Goal: Information Seeking & Learning: Find specific page/section

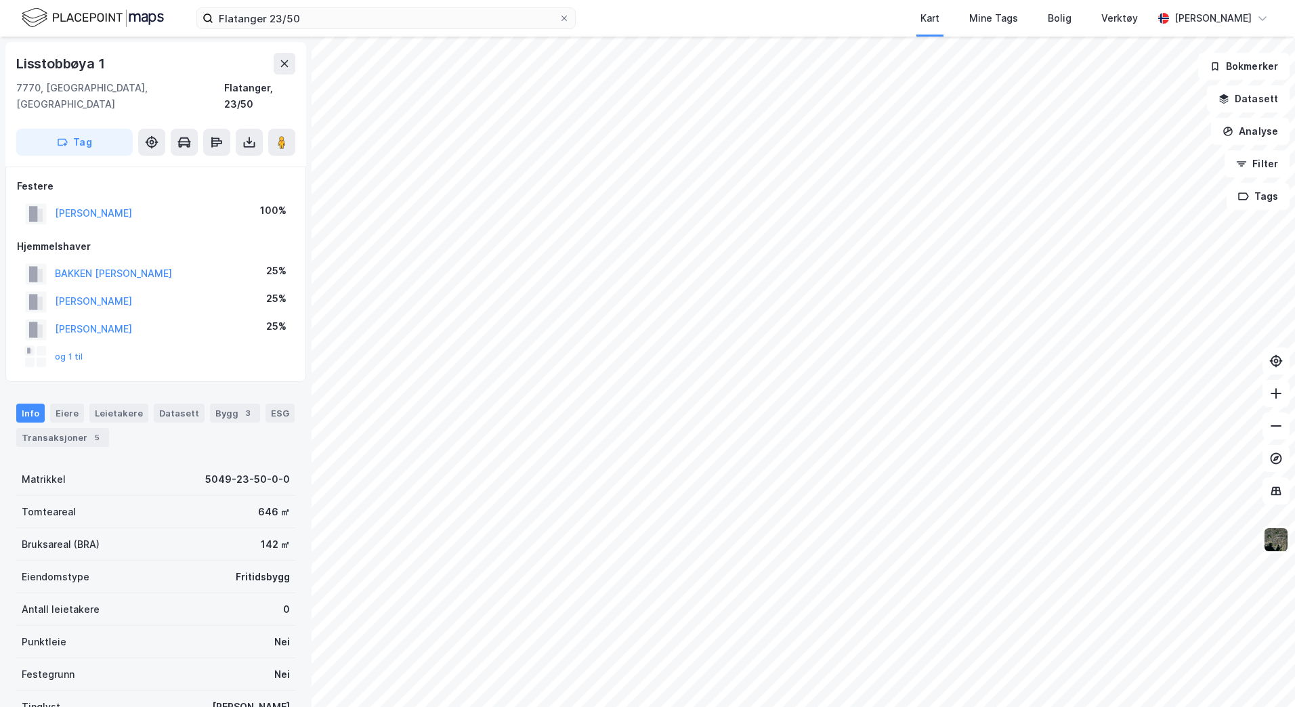
click at [84, 14] on img at bounding box center [93, 18] width 142 height 24
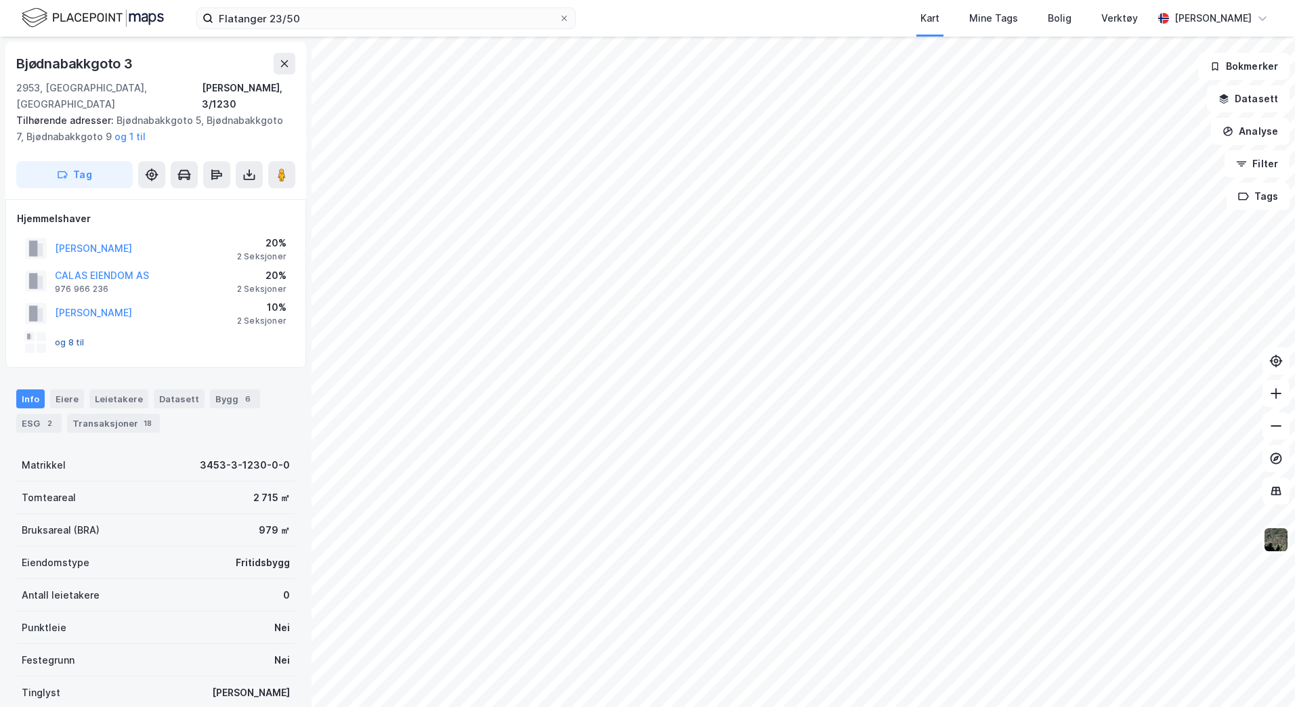
click at [0, 0] on button "og 8 til" at bounding box center [0, 0] width 0 height 0
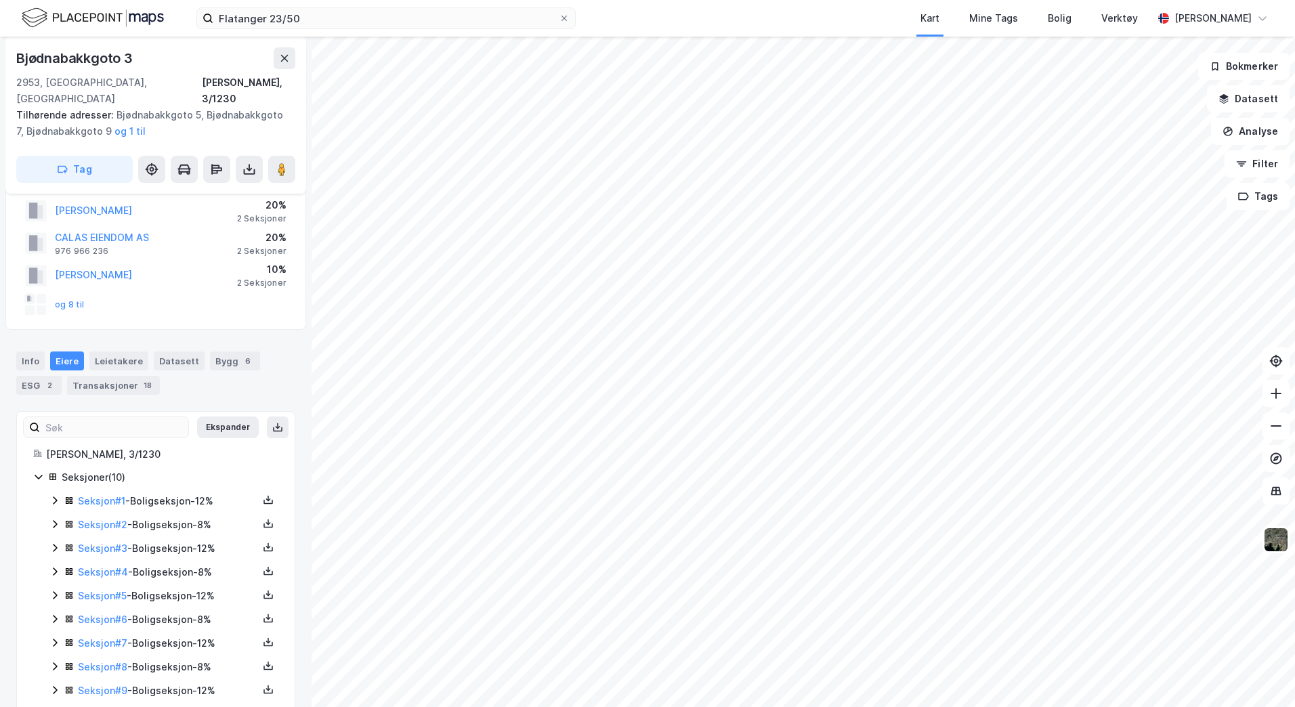
scroll to position [71, 0]
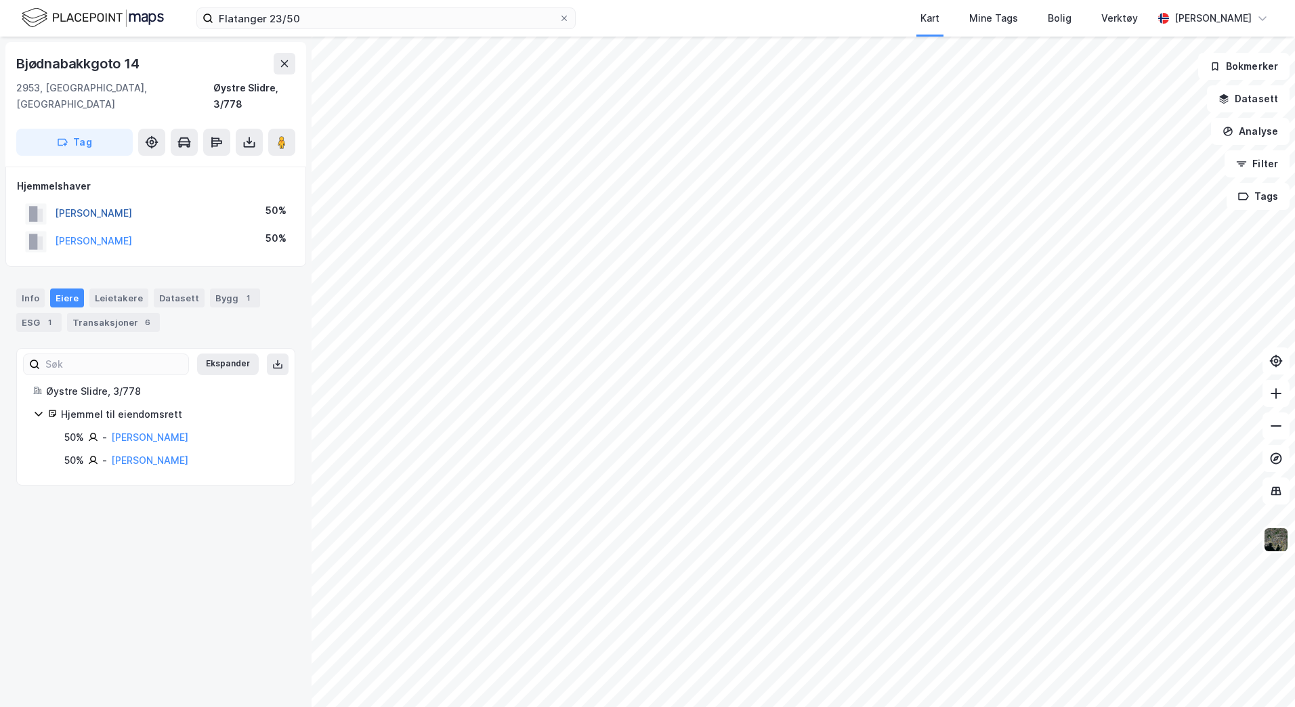
click at [0, 0] on button "[PERSON_NAME]" at bounding box center [0, 0] width 0 height 0
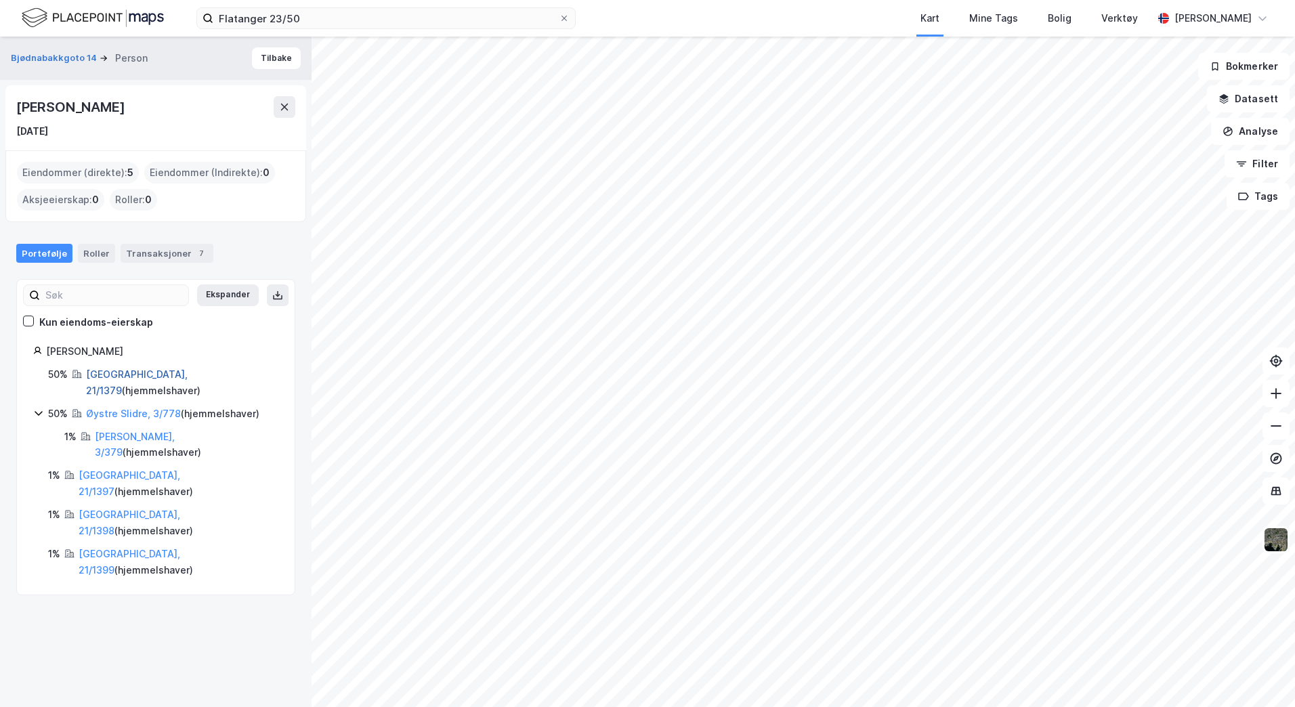
click at [131, 375] on link "[GEOGRAPHIC_DATA], 21/1379" at bounding box center [137, 382] width 102 height 28
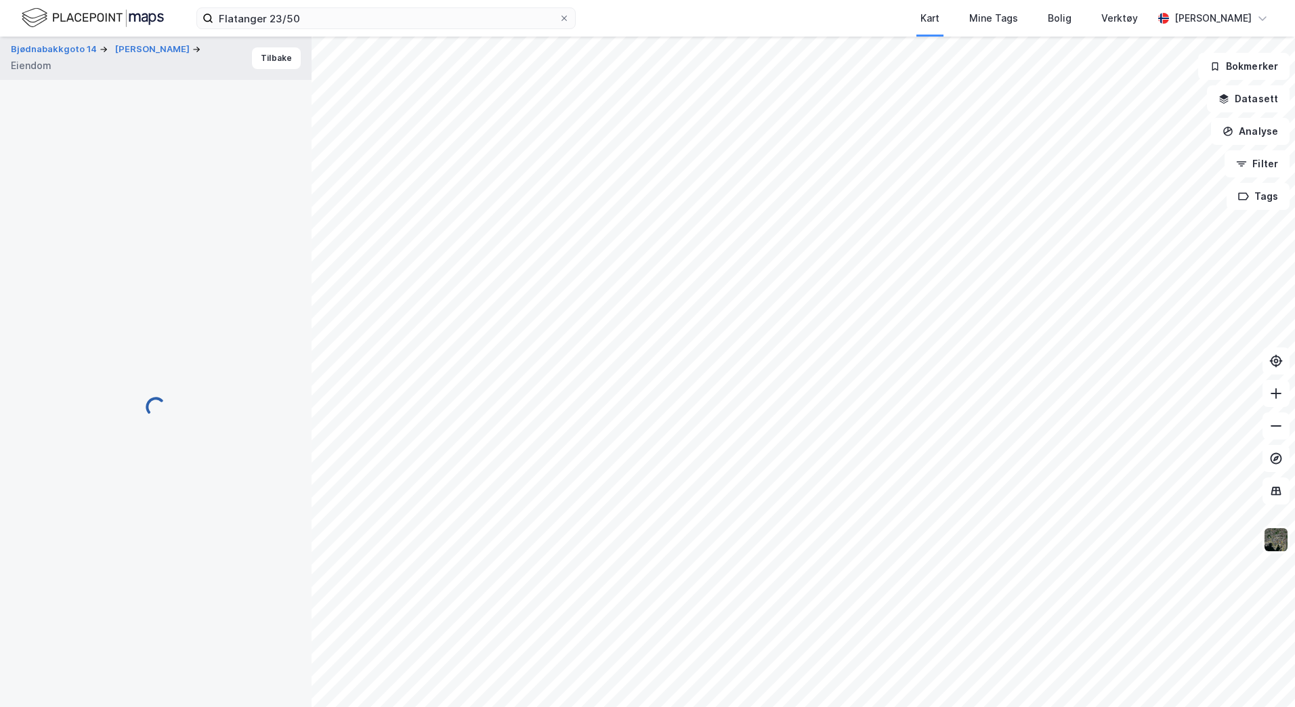
scroll to position [71, 0]
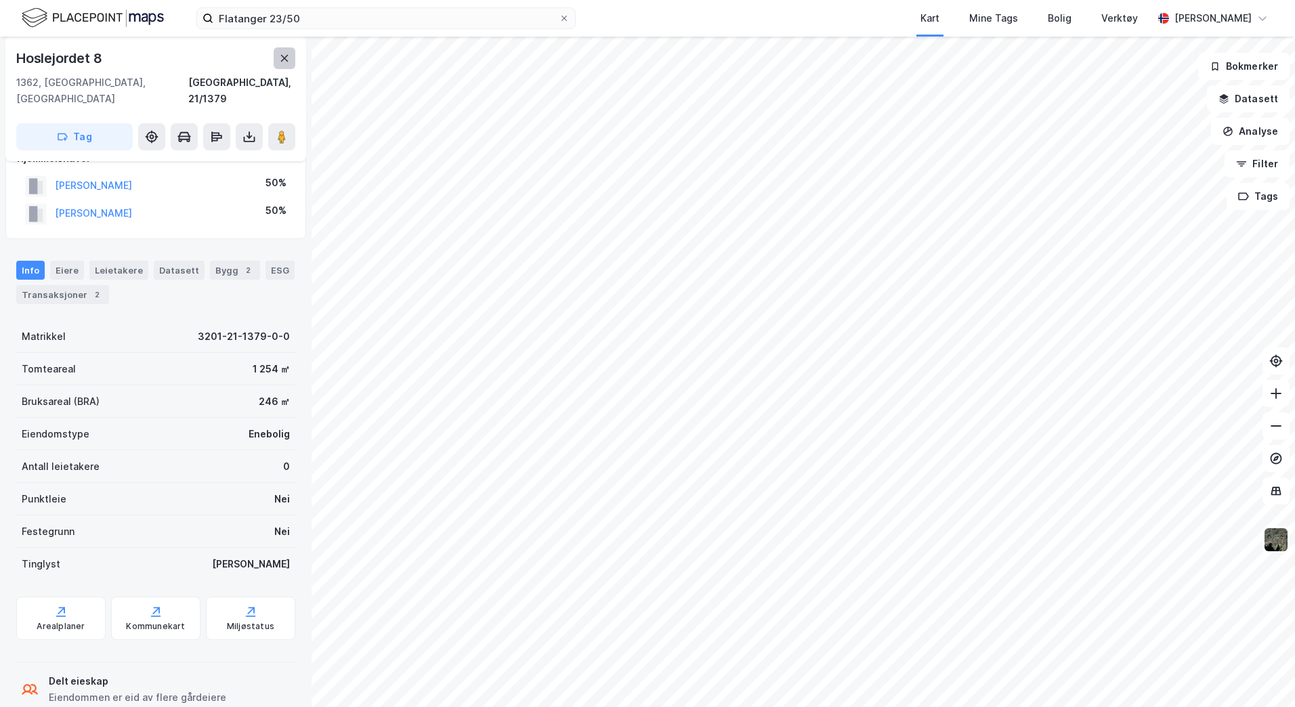
click at [289, 60] on icon at bounding box center [284, 58] width 11 height 11
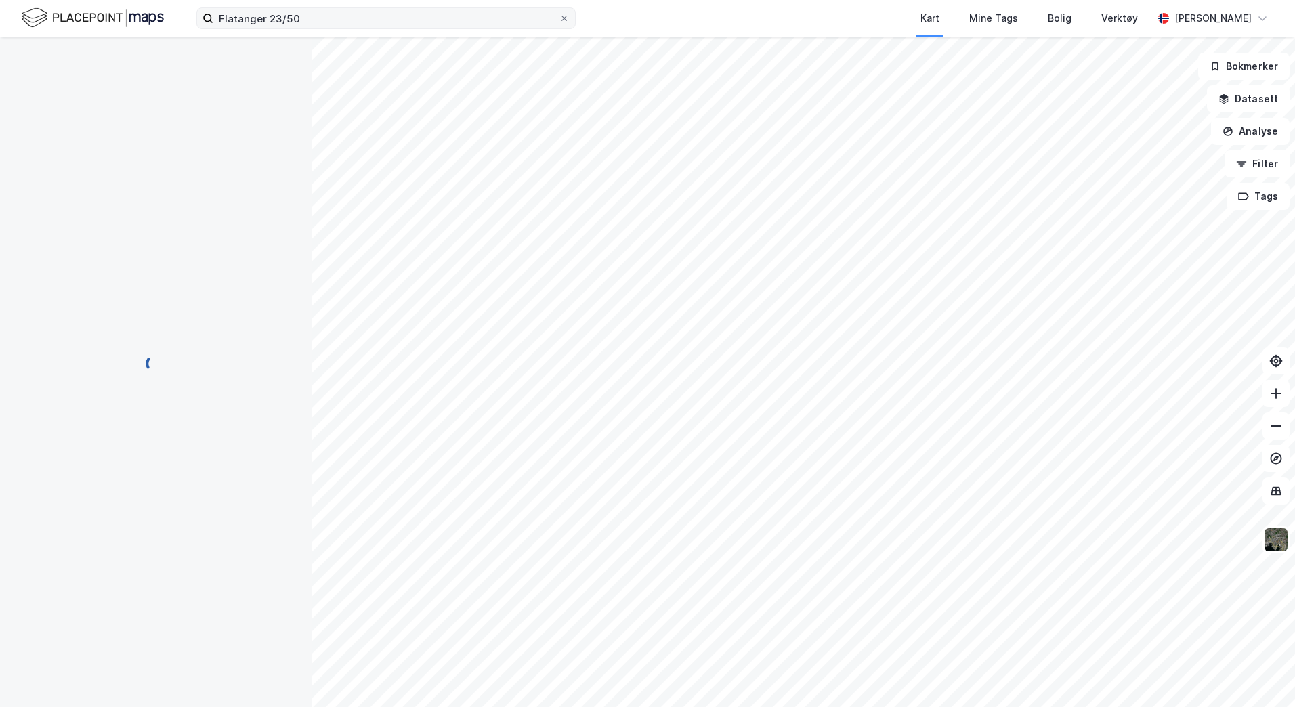
scroll to position [71, 0]
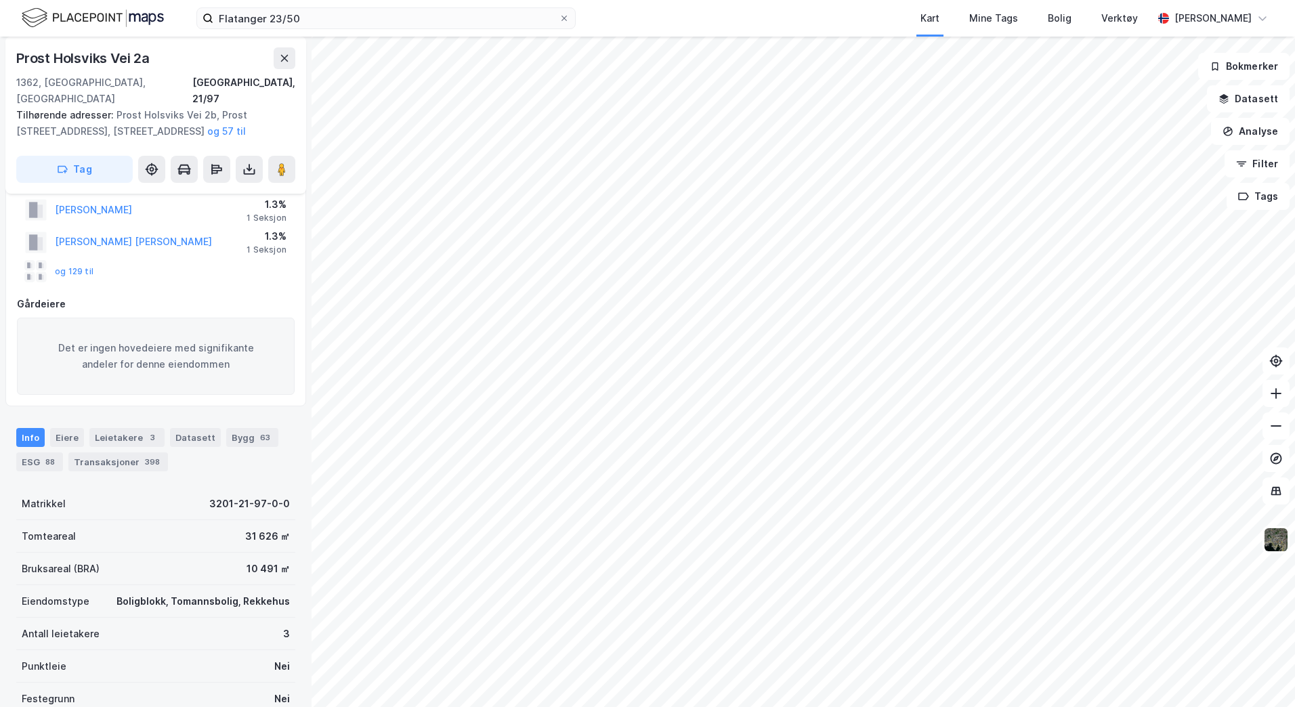
click at [477, 0] on html "Flatanger 23/50 Kart Mine Tags Bolig Verktøy [PERSON_NAME] Holsviks Vei 2a 1362…" at bounding box center [647, 353] width 1295 height 707
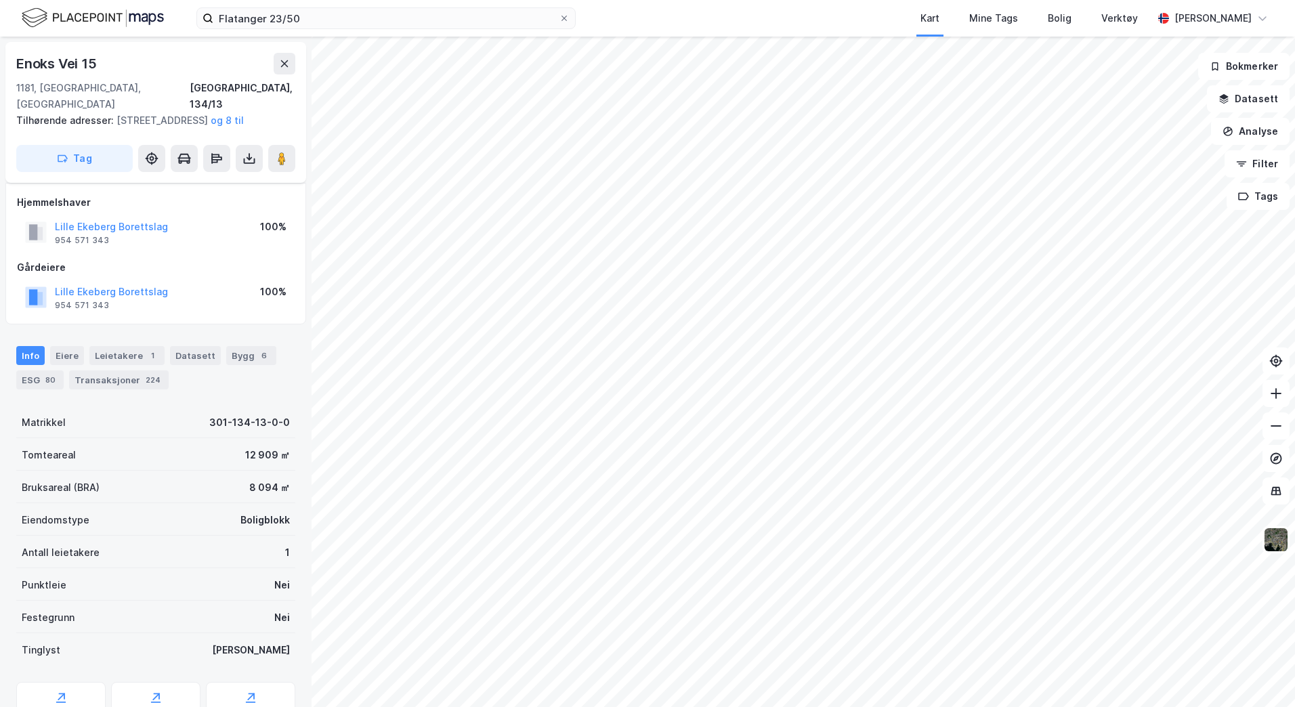
scroll to position [62, 0]
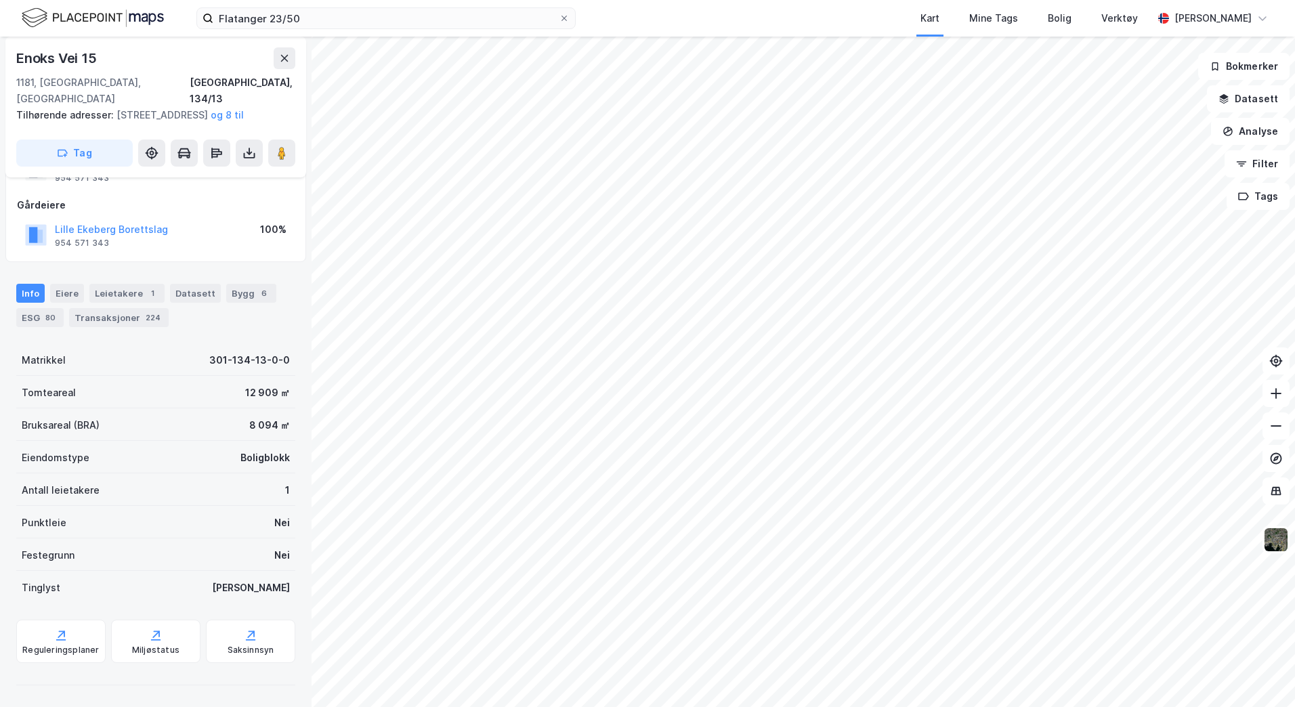
scroll to position [62, 0]
